Goal: Transaction & Acquisition: Subscribe to service/newsletter

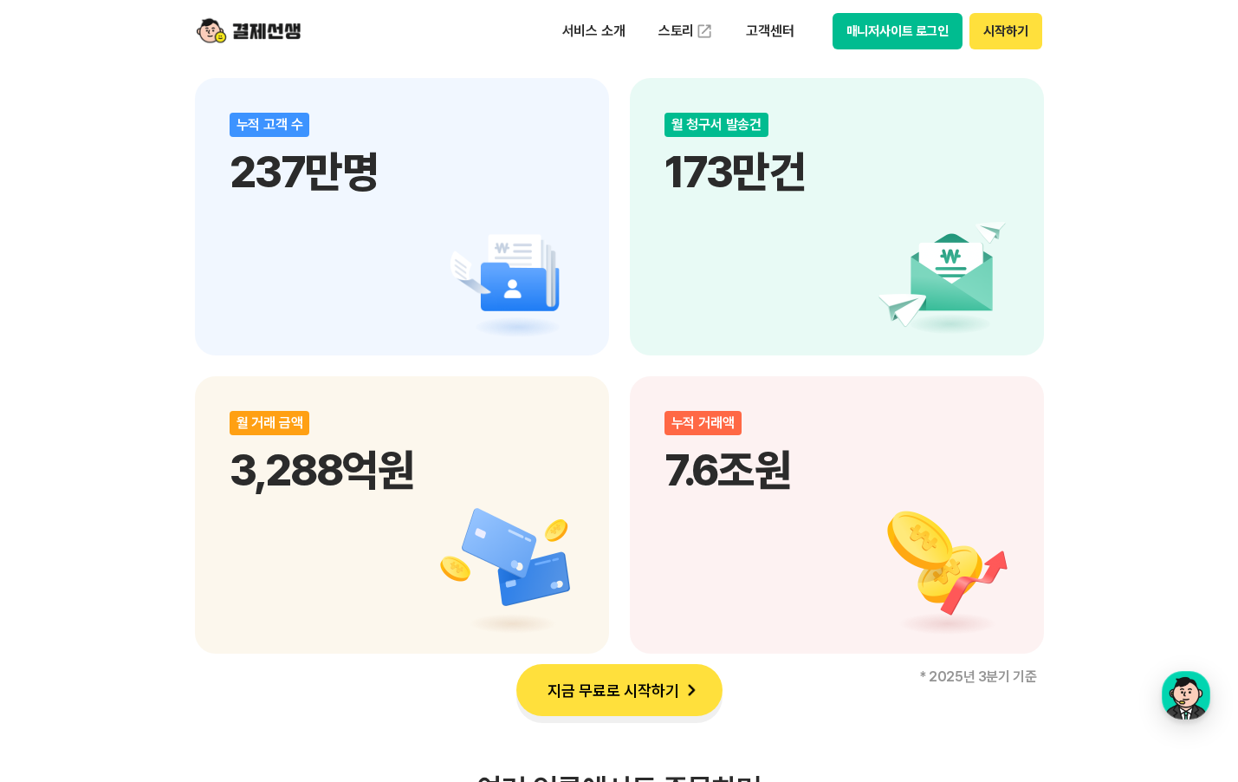
scroll to position [2600, 0]
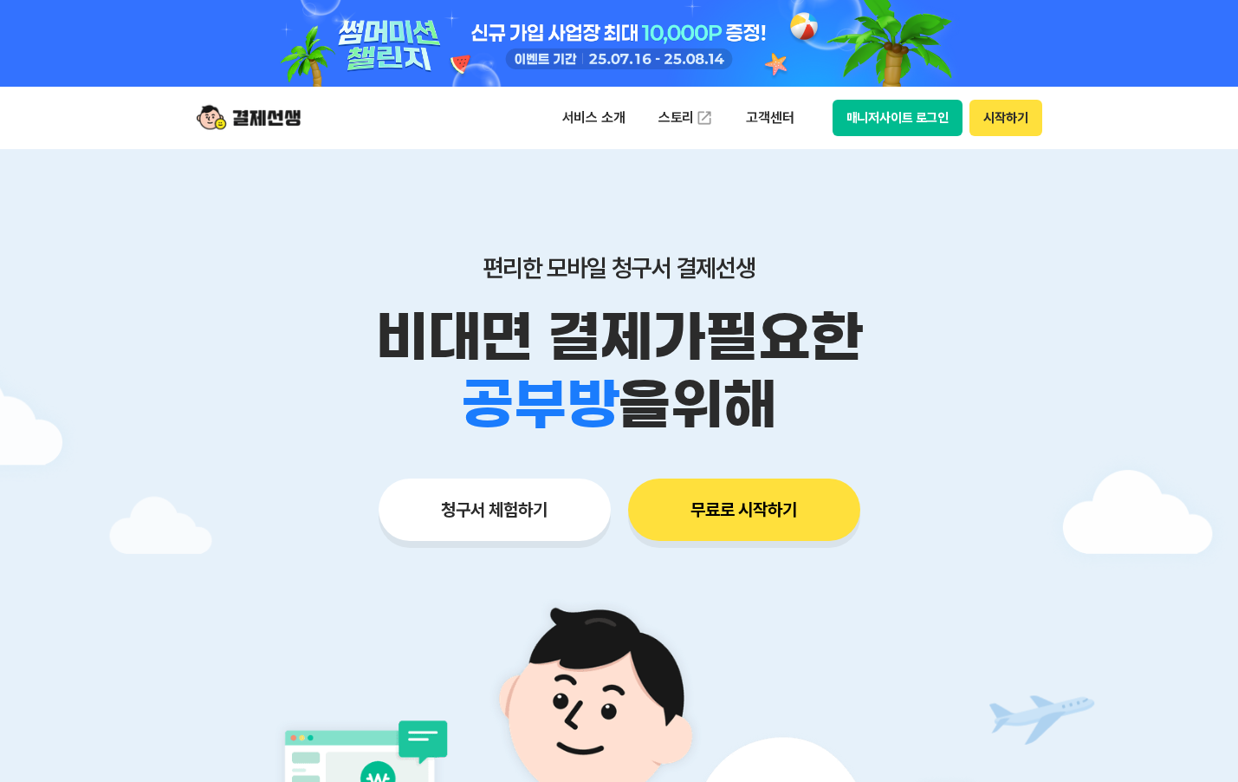
click at [437, 292] on div "편리한 모바일 청구서 결제선생 비대면 결제가 필요한 학원 공부방 호텔 쇼핑몰 병원 배달 보험사 항공사 골프장 을 위해" at bounding box center [619, 345] width 887 height 185
click at [1030, 125] on button "시작하기" at bounding box center [1006, 118] width 72 height 36
